Goal: Information Seeking & Learning: Learn about a topic

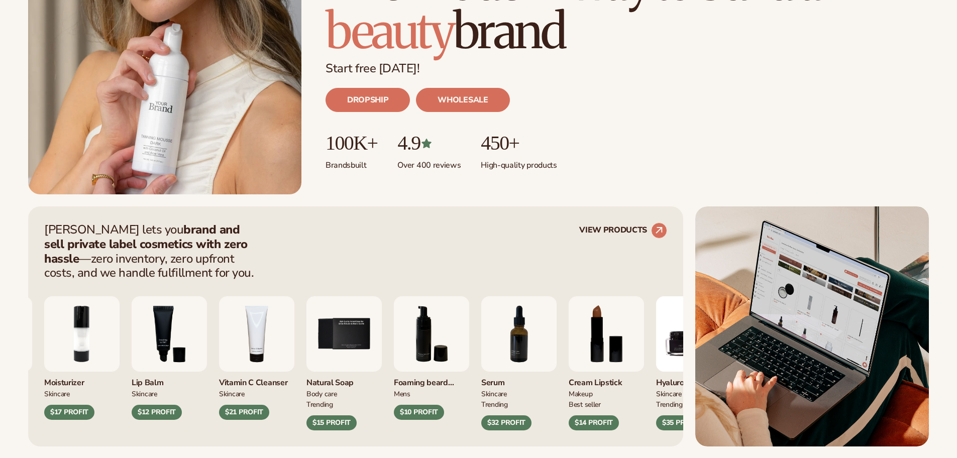
scroll to position [251, 0]
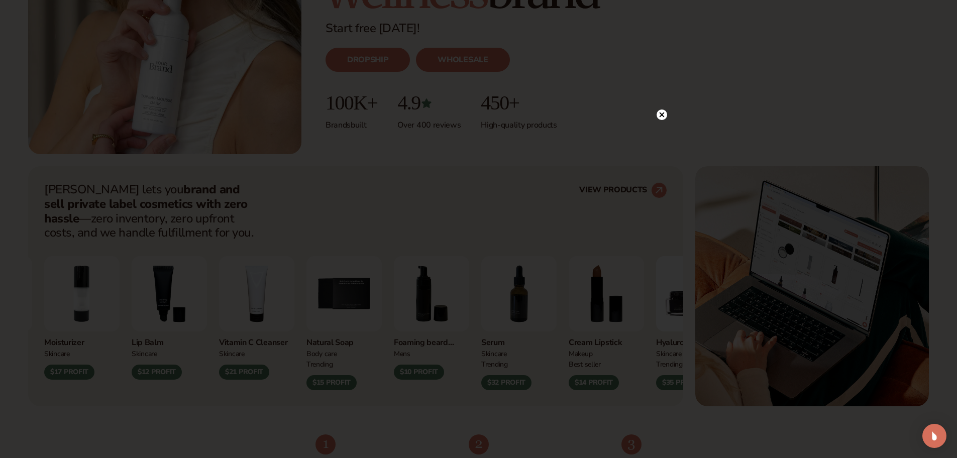
click at [663, 112] on circle at bounding box center [662, 115] width 11 height 11
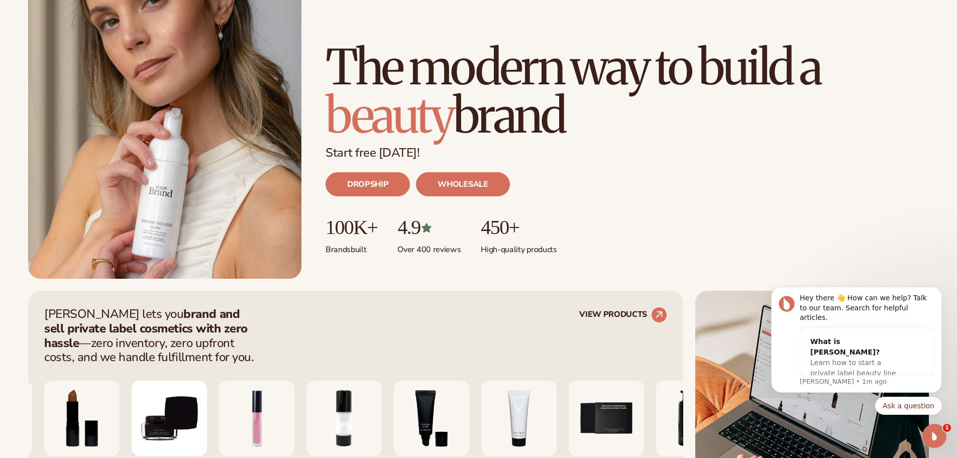
scroll to position [0, 0]
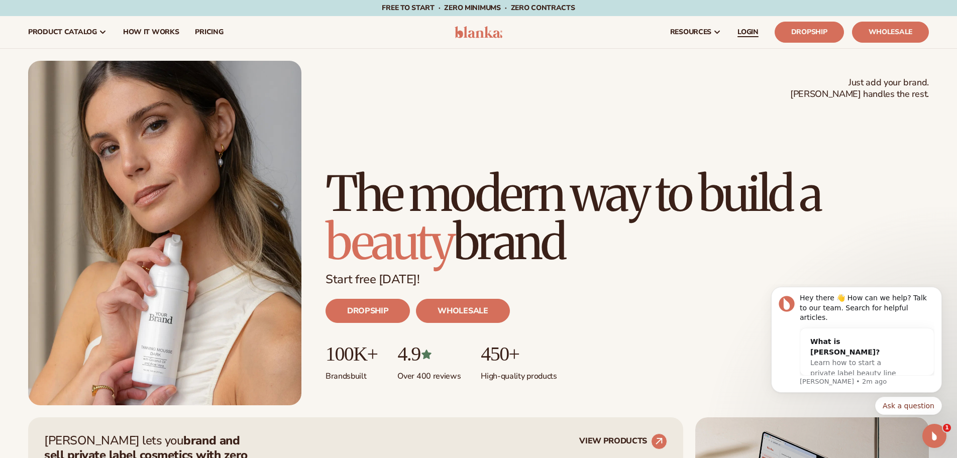
click at [746, 30] on span "LOGIN" at bounding box center [748, 32] width 21 height 8
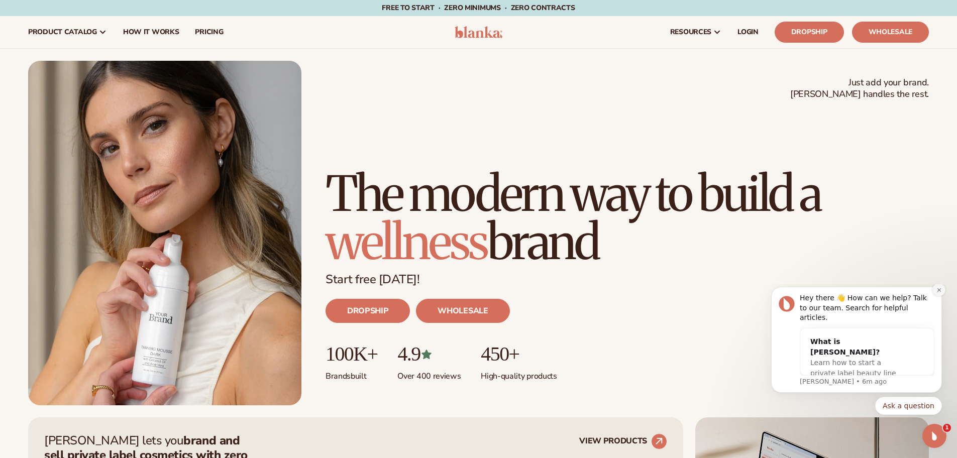
click at [938, 291] on icon "Dismiss notification" at bounding box center [939, 290] width 4 height 4
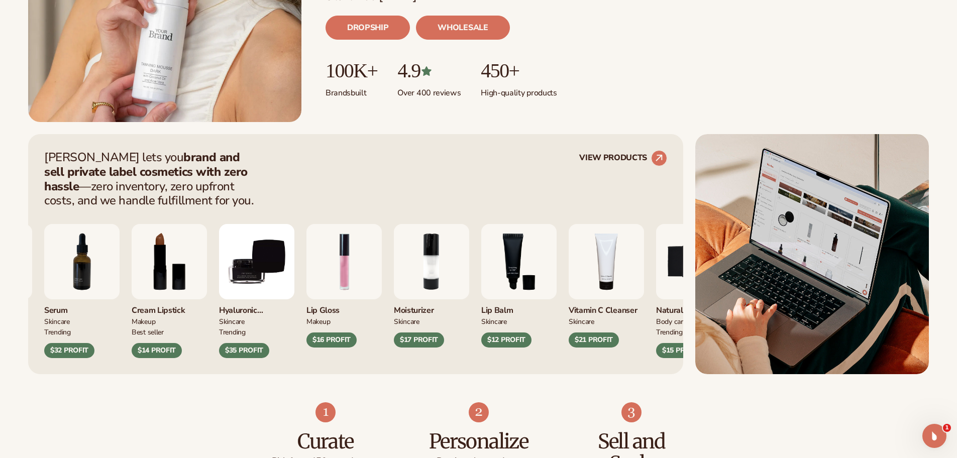
scroll to position [301, 0]
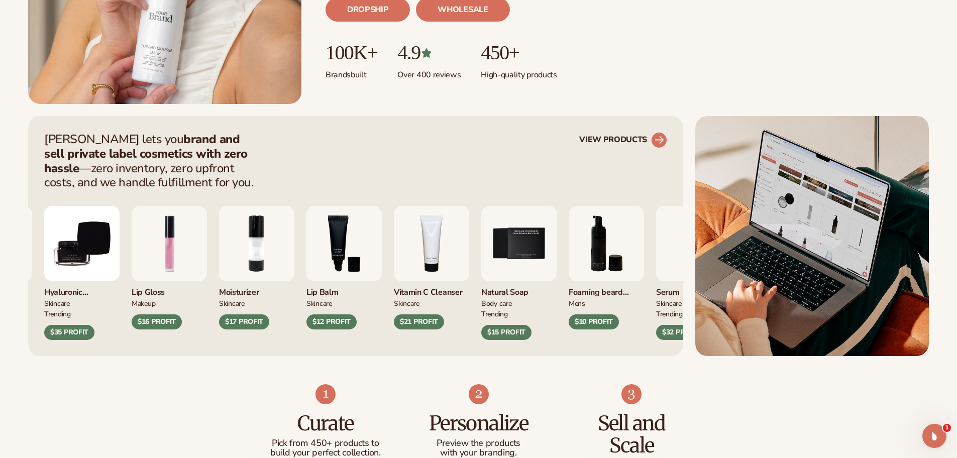
click at [661, 139] on circle at bounding box center [659, 140] width 22 height 22
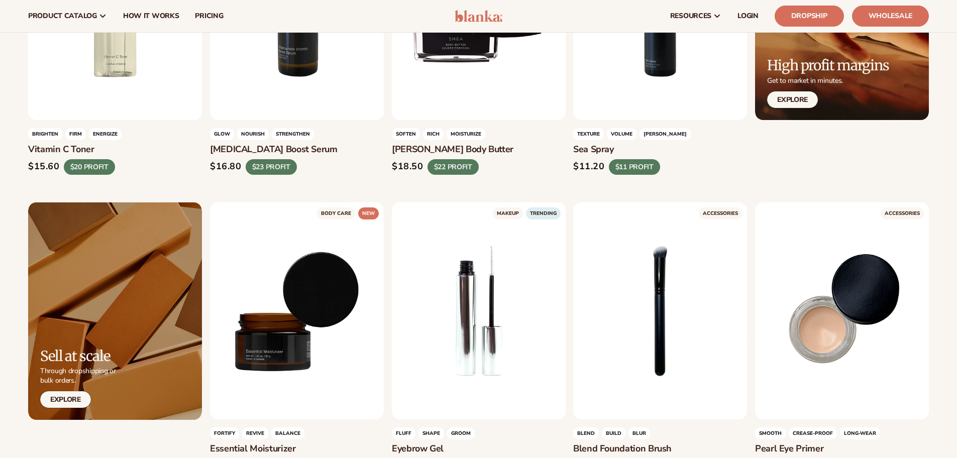
scroll to position [1948, 0]
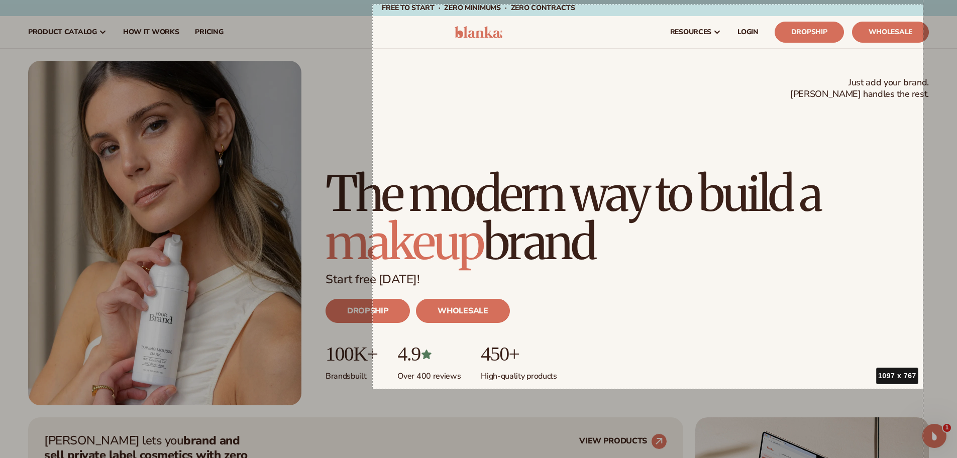
drag, startPoint x: 372, startPoint y: 4, endPoint x: 924, endPoint y: 389, distance: 672.3
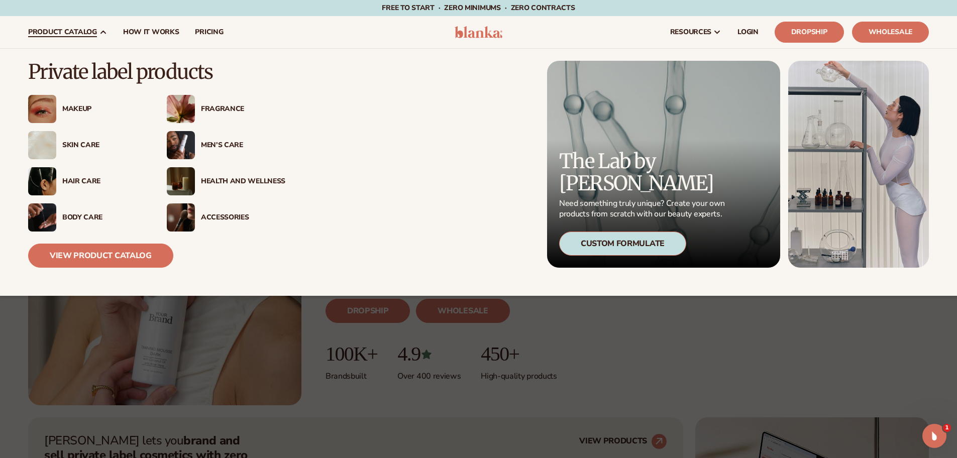
click at [86, 31] on span "product catalog" at bounding box center [62, 32] width 69 height 8
click at [73, 146] on div "Skin Care" at bounding box center [104, 145] width 84 height 9
